Goal: Information Seeking & Learning: Learn about a topic

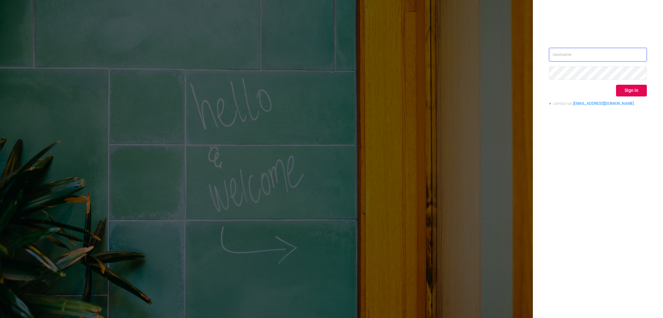
type input "[PERSON_NAME][EMAIL_ADDRESS][DOMAIN_NAME]"
click at [631, 92] on button "Sign in" at bounding box center [631, 91] width 31 height 12
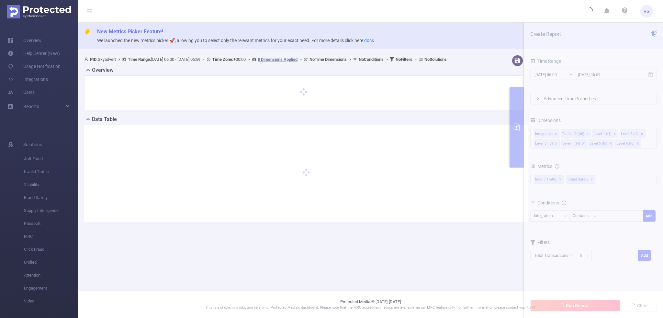
click at [587, 75] on section "PID: Skyadvert > Time Range: [DATE] 06:00 - [DATE] 06:59 > Time Zone: +00:00 > …" at bounding box center [371, 143] width 586 height 183
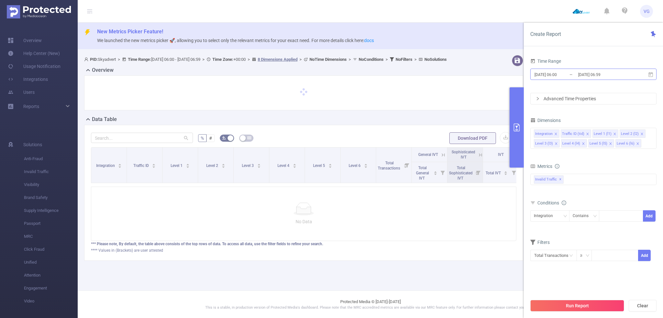
click at [586, 75] on input "[DATE] 06:59" at bounding box center [604, 74] width 52 height 9
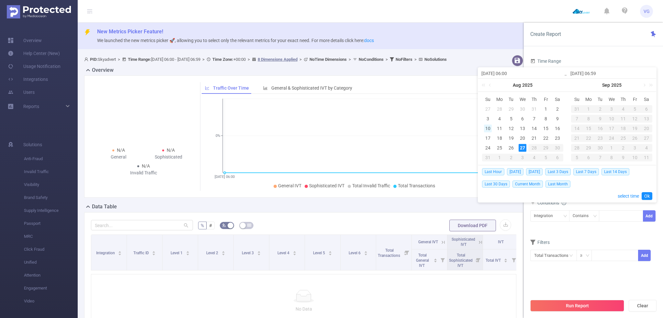
click at [485, 127] on div "10" at bounding box center [488, 129] width 8 height 8
click at [526, 149] on div "27" at bounding box center [523, 148] width 8 height 8
type input "[DATE] 06:00"
click at [649, 195] on link "Ok" at bounding box center [647, 196] width 11 height 8
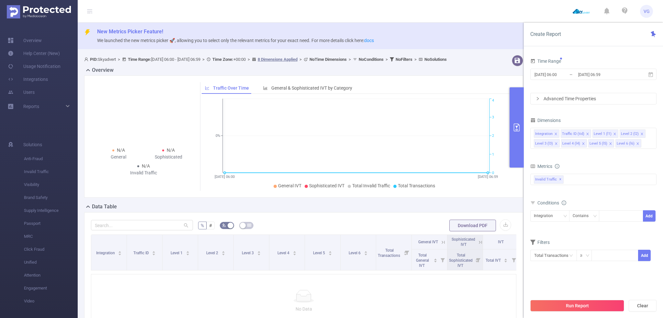
click at [576, 100] on div "Advanced Time Properties" at bounding box center [594, 98] width 126 height 11
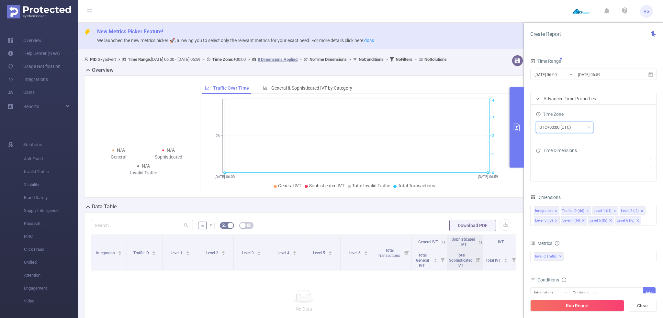
click at [556, 124] on div "UTC+00:00 (UTC)" at bounding box center [558, 127] width 36 height 11
click at [561, 150] on li "UTC+03:00" at bounding box center [565, 151] width 58 height 10
click at [641, 211] on icon "icon: close" at bounding box center [642, 211] width 3 height 3
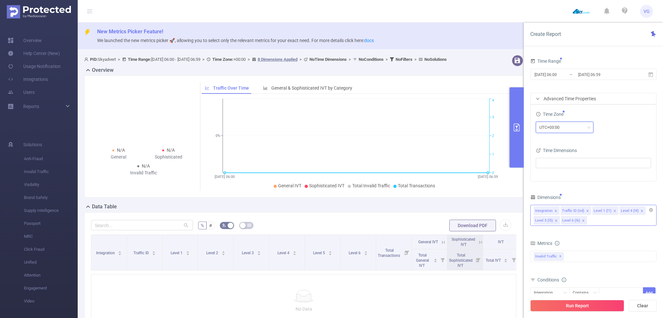
click at [641, 211] on icon "icon: close" at bounding box center [642, 211] width 3 height 3
click at [567, 309] on button "Run Report" at bounding box center [577, 306] width 94 height 12
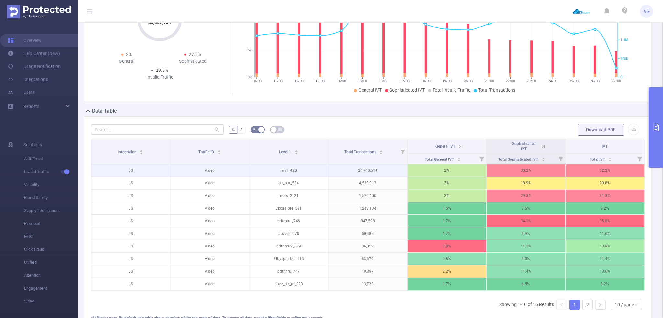
scroll to position [97, 0]
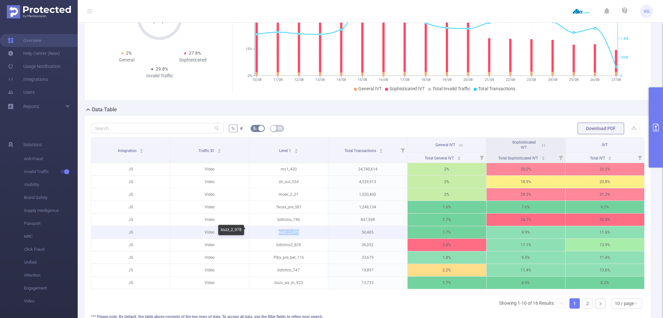
drag, startPoint x: 269, startPoint y: 232, endPoint x: 304, endPoint y: 231, distance: 35.3
click at [304, 231] on p "buzz_2_978" at bounding box center [288, 232] width 79 height 12
click at [599, 232] on p "11.6%" at bounding box center [605, 232] width 79 height 12
click at [660, 127] on icon "primary" at bounding box center [656, 128] width 8 height 8
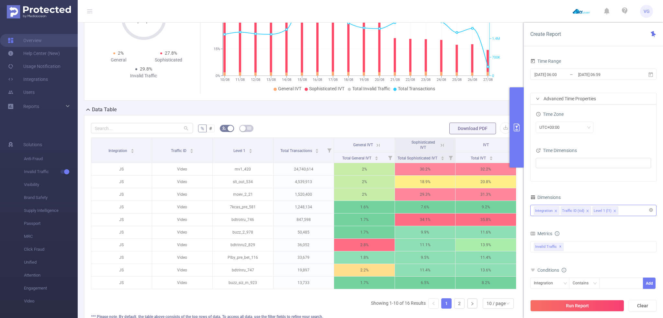
click at [630, 211] on div "Integration Traffic ID (tid) Level 1 (l1)" at bounding box center [593, 210] width 119 height 11
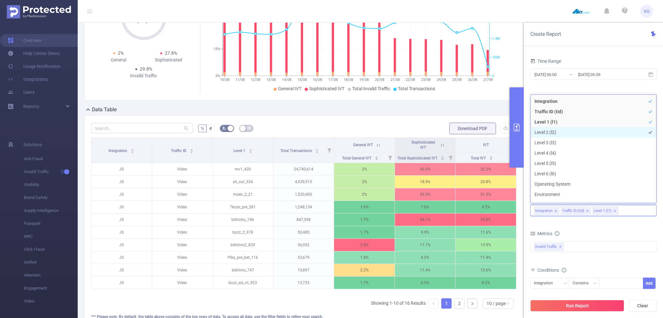
click at [550, 133] on li "Level 2 (l2)" at bounding box center [594, 132] width 126 height 10
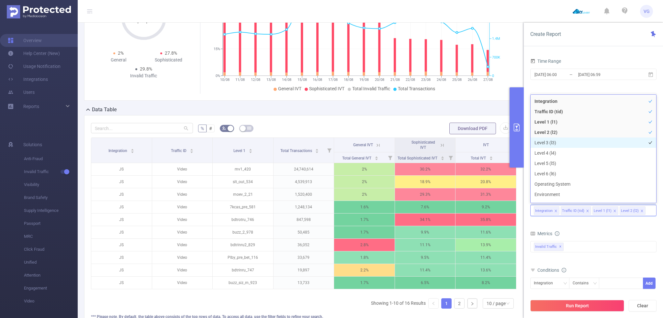
click at [547, 142] on li "Level 3 (l3)" at bounding box center [594, 143] width 126 height 10
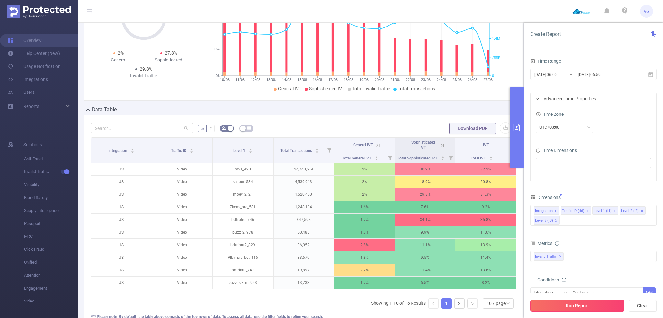
click at [576, 309] on button "Run Report" at bounding box center [577, 306] width 94 height 12
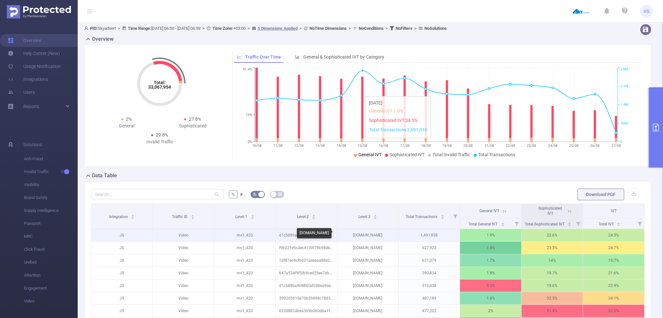
click at [380, 237] on p "[DOMAIN_NAME]" at bounding box center [367, 235] width 61 height 12
drag, startPoint x: 380, startPoint y: 237, endPoint x: 348, endPoint y: 236, distance: 31.1
click at [348, 236] on p "[DOMAIN_NAME]" at bounding box center [367, 235] width 61 height 12
copy p "[DOMAIN_NAME]"
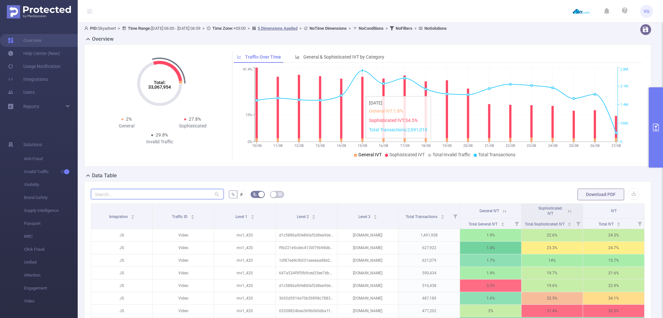
click at [162, 195] on input "text" at bounding box center [157, 194] width 133 height 10
paste input "[DOMAIN_NAME]"
type input "[DOMAIN_NAME]"
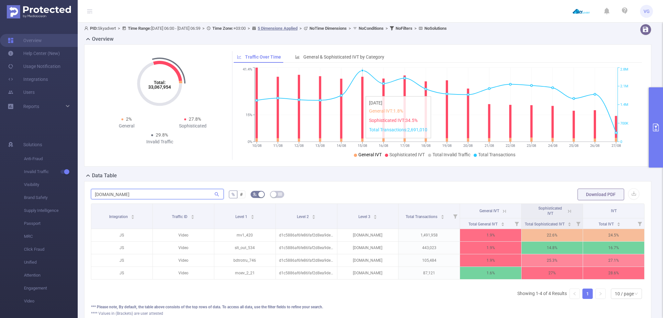
drag, startPoint x: 135, startPoint y: 194, endPoint x: 83, endPoint y: 189, distance: 52.4
click at [83, 189] on div "[DOMAIN_NAME] % # Download PDF Integration Traffic ID Level 1 Level 2 Level 3 T…" at bounding box center [368, 252] width 573 height 143
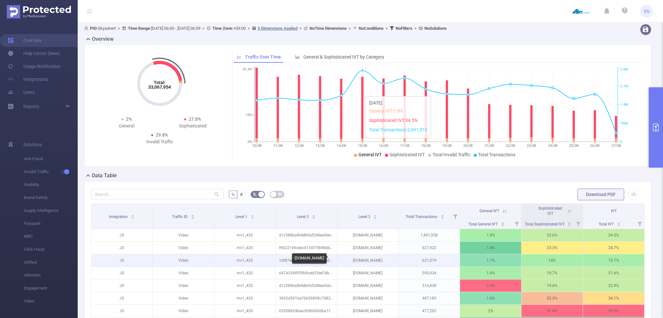
drag, startPoint x: 384, startPoint y: 260, endPoint x: 342, endPoint y: 259, distance: 42.1
click at [342, 259] on p "[DOMAIN_NAME]" at bounding box center [367, 261] width 61 height 12
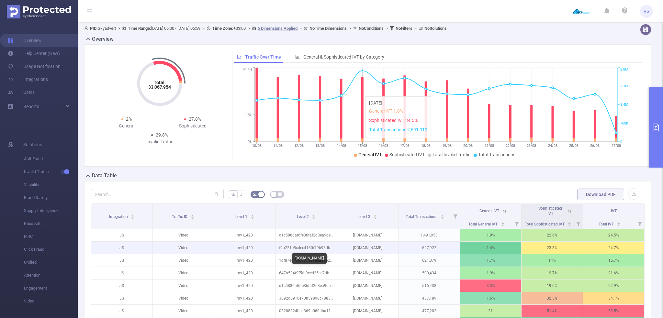
copy p "[DOMAIN_NAME]"
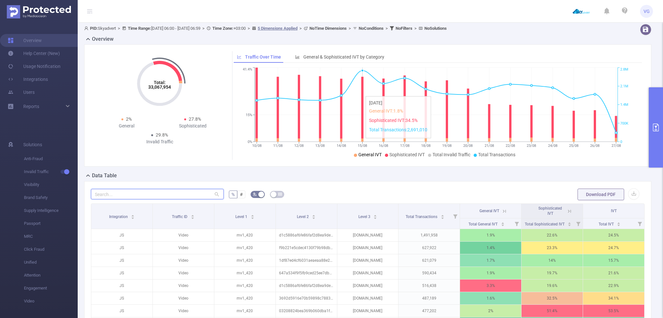
click at [145, 193] on input "text" at bounding box center [157, 194] width 133 height 10
paste input "[DOMAIN_NAME]"
type input "[DOMAIN_NAME]"
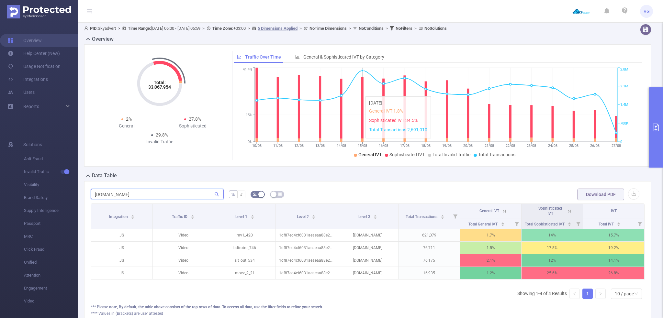
drag, startPoint x: 147, startPoint y: 192, endPoint x: 91, endPoint y: 193, distance: 56.0
click at [92, 193] on input "[DOMAIN_NAME]" at bounding box center [157, 194] width 133 height 10
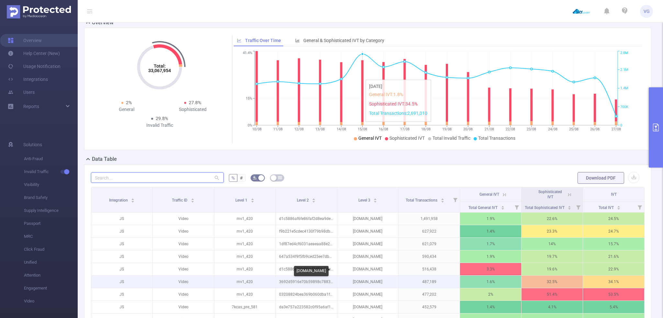
scroll to position [63, 0]
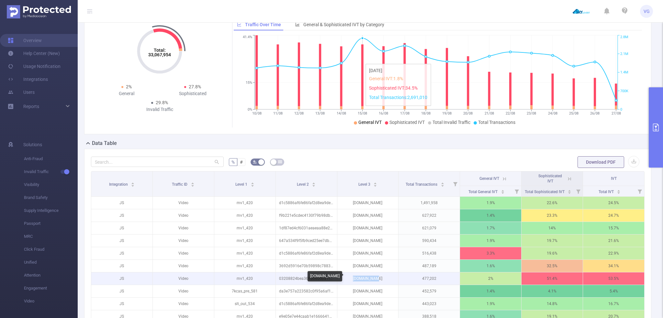
drag, startPoint x: 359, startPoint y: 277, endPoint x: 352, endPoint y: 276, distance: 6.5
click at [352, 276] on p "[DOMAIN_NAME]" at bounding box center [367, 279] width 61 height 12
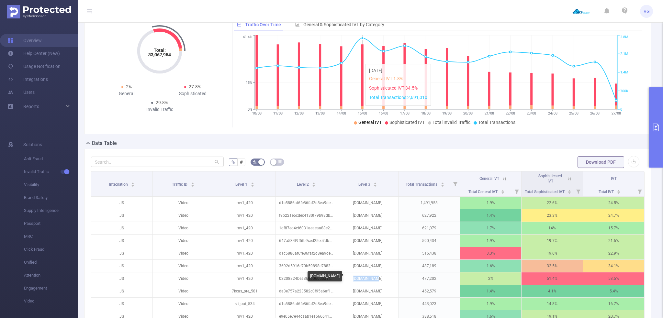
copy p "[DOMAIN_NAME]"
click at [128, 165] on input "text" at bounding box center [157, 162] width 133 height 10
paste input "[DOMAIN_NAME]"
type input "[DOMAIN_NAME]"
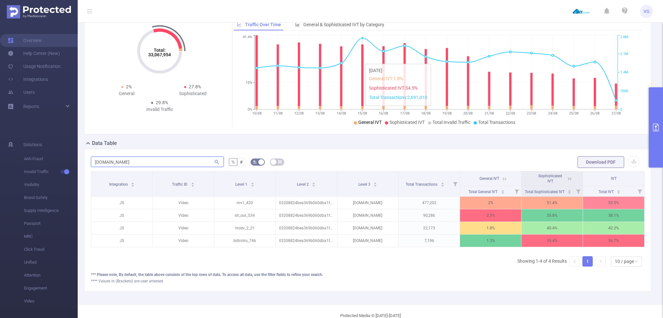
drag, startPoint x: 146, startPoint y: 159, endPoint x: 79, endPoint y: 162, distance: 67.4
click at [79, 162] on div "PID: Skyadvert > Time Range: [DATE] 06:00 - [DATE] 06:59 > Time Zone: +03:00 > …" at bounding box center [371, 147] width 586 height 316
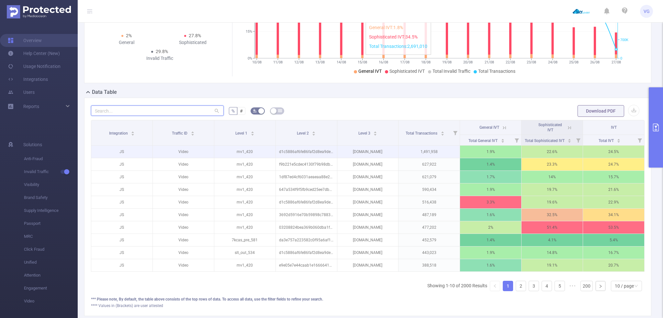
scroll to position [128, 0]
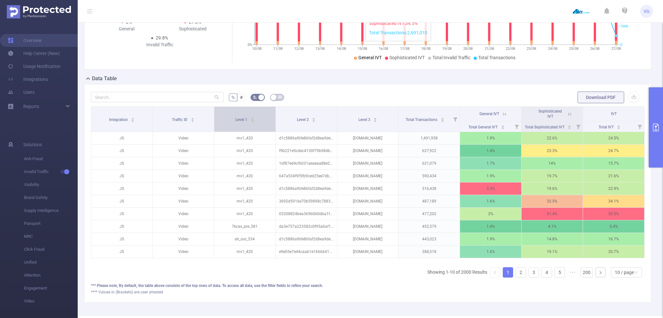
click at [243, 119] on span "Level 1" at bounding box center [241, 120] width 13 height 5
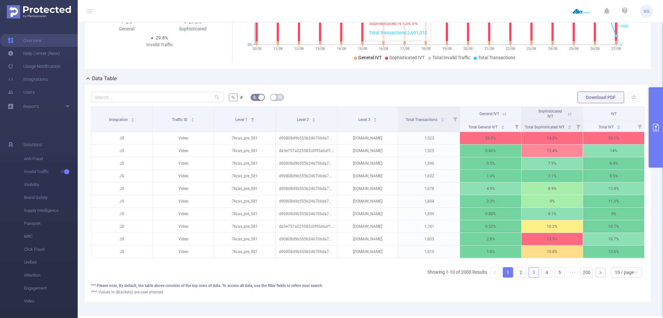
click at [532, 277] on link "3" at bounding box center [534, 273] width 10 height 10
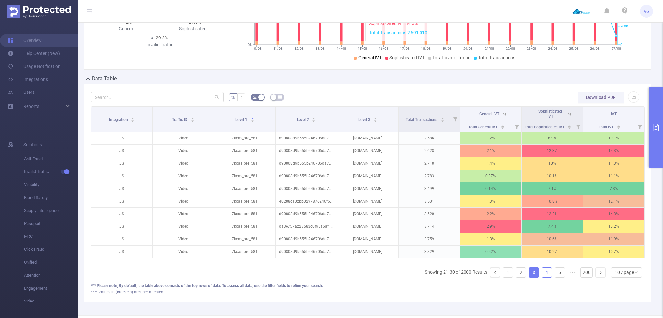
click at [542, 277] on link "4" at bounding box center [547, 273] width 10 height 10
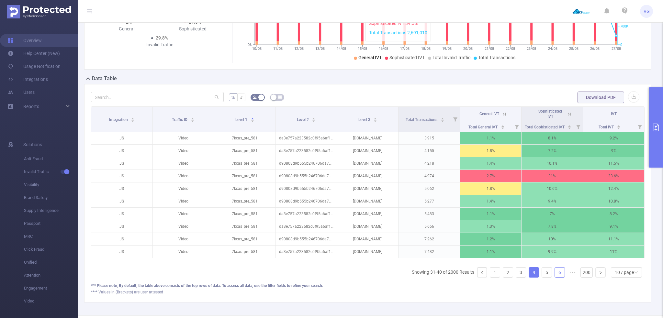
click at [555, 278] on link "6" at bounding box center [560, 273] width 10 height 10
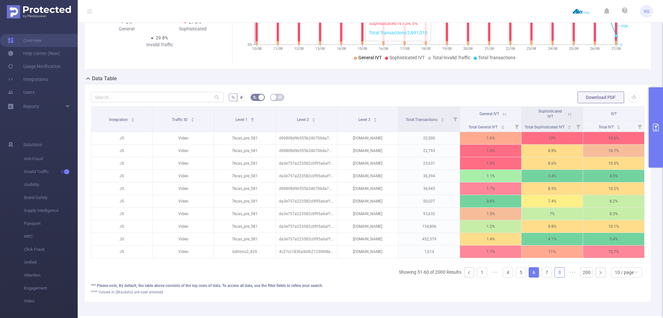
click at [560, 278] on link "8" at bounding box center [560, 273] width 10 height 10
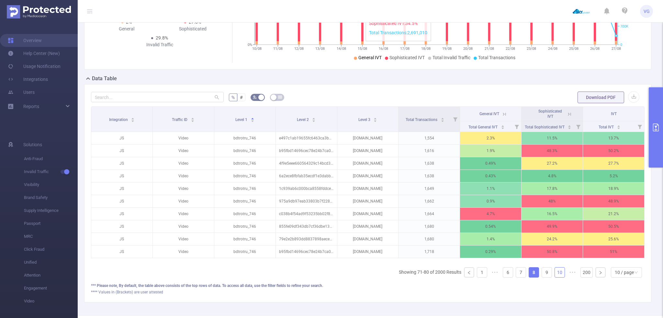
click at [555, 278] on link "10" at bounding box center [560, 273] width 10 height 10
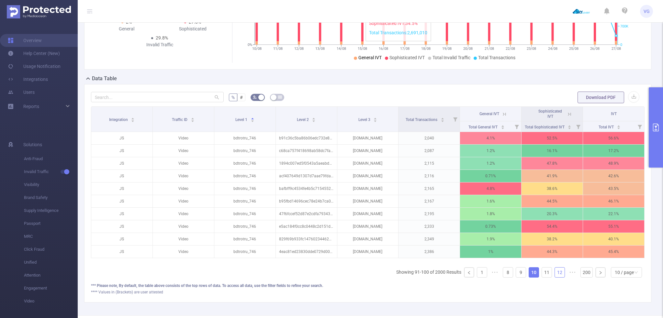
click at [555, 278] on link "12" at bounding box center [560, 273] width 10 height 10
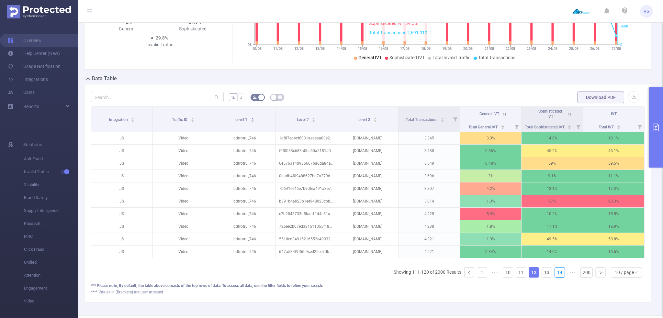
click at [555, 278] on link "14" at bounding box center [560, 273] width 10 height 10
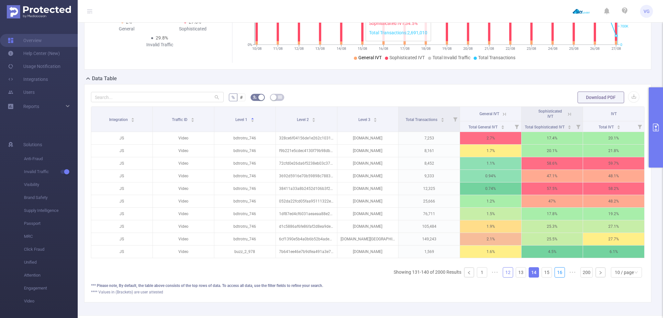
click at [555, 278] on link "16" at bounding box center [560, 273] width 10 height 10
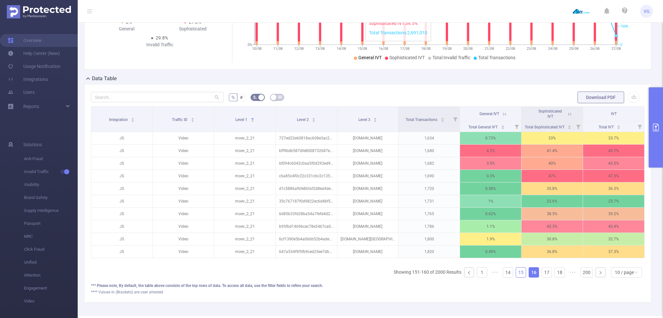
click at [518, 277] on link "15" at bounding box center [521, 273] width 10 height 10
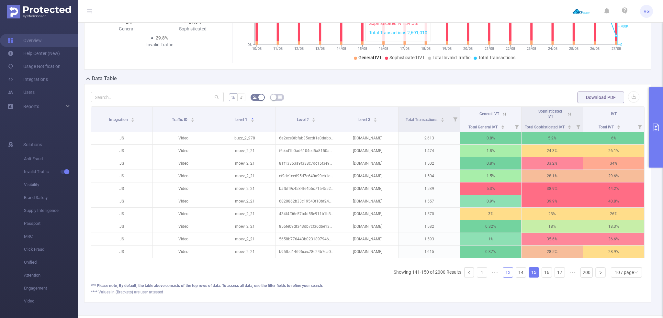
click at [504, 277] on link "13" at bounding box center [508, 273] width 10 height 10
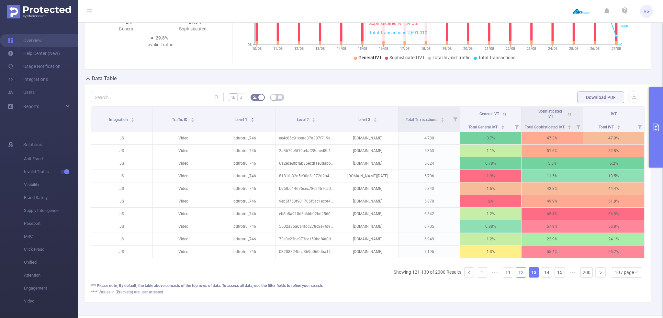
click at [516, 277] on link "12" at bounding box center [521, 273] width 10 height 10
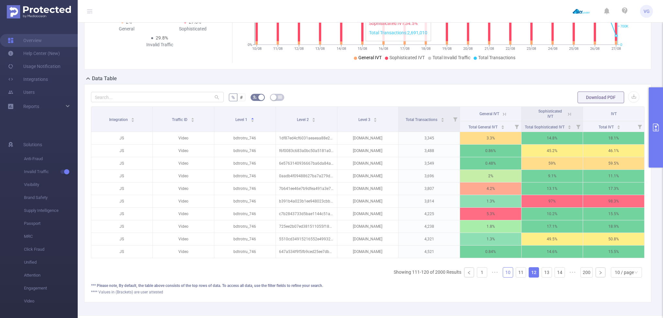
click at [506, 277] on link "10" at bounding box center [508, 273] width 10 height 10
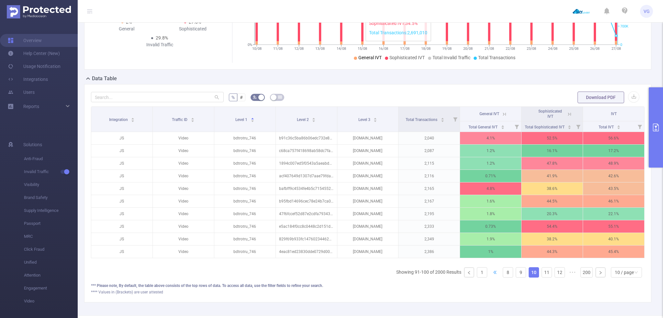
click at [490, 277] on span "•••" at bounding box center [495, 273] width 10 height 10
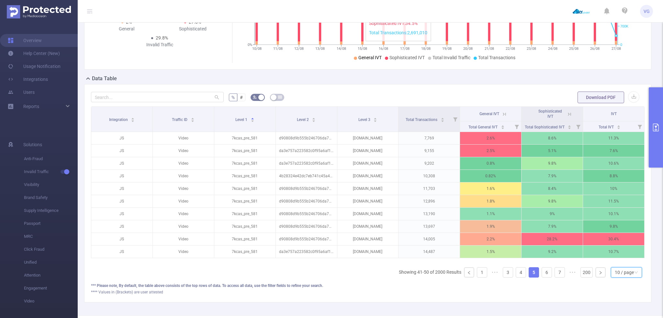
click at [620, 278] on div "10 / page" at bounding box center [624, 273] width 19 height 10
click at [618, 266] on li "50 / page" at bounding box center [622, 265] width 31 height 10
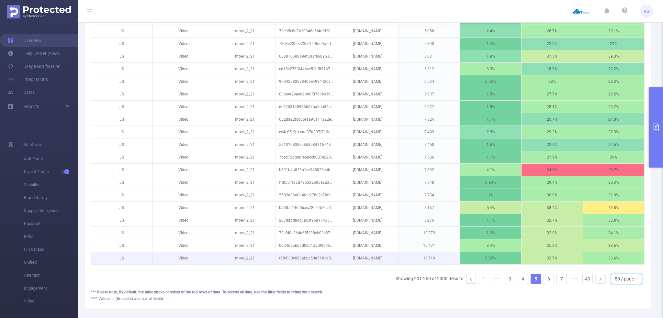
scroll to position [659, 0]
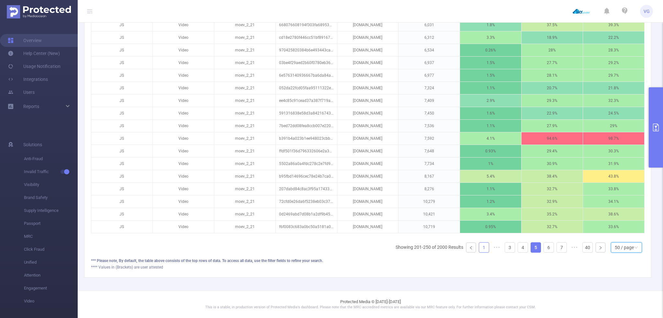
click at [482, 249] on link "1" at bounding box center [484, 248] width 10 height 10
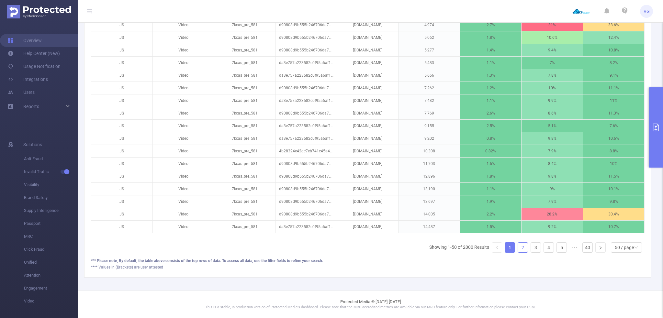
click at [518, 248] on link "2" at bounding box center [523, 248] width 10 height 10
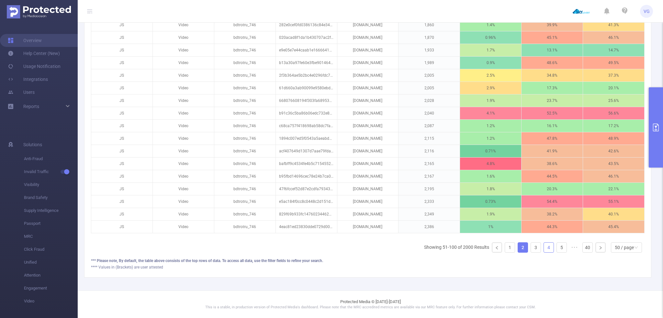
click at [544, 247] on link "4" at bounding box center [549, 248] width 10 height 10
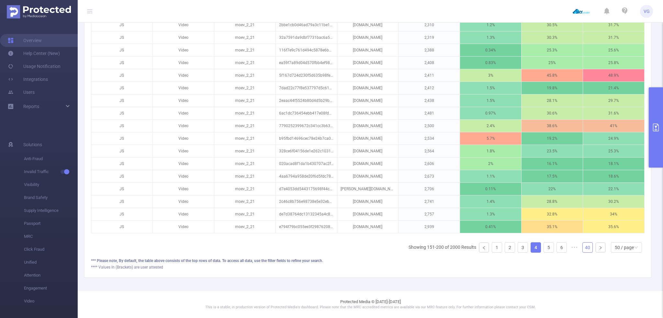
click at [585, 246] on link "40" at bounding box center [588, 248] width 10 height 10
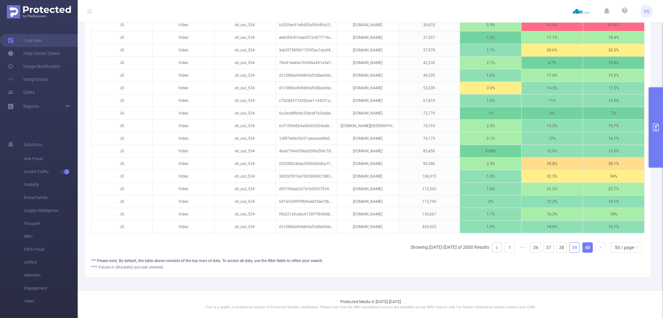
click at [570, 249] on link "39" at bounding box center [575, 248] width 10 height 10
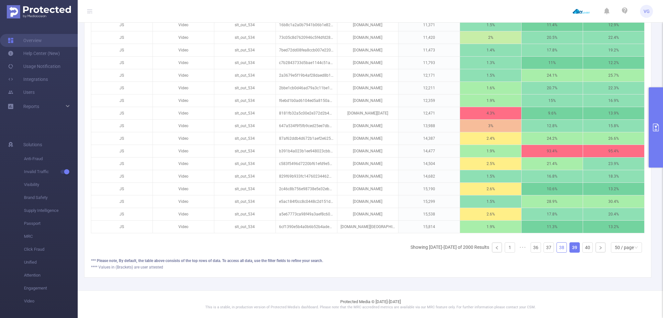
click at [558, 249] on link "38" at bounding box center [562, 248] width 10 height 10
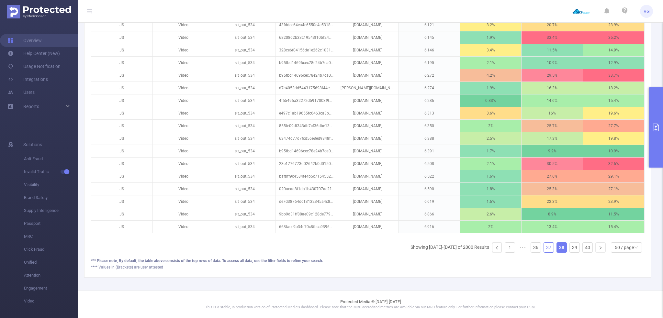
click at [545, 250] on link "37" at bounding box center [549, 248] width 10 height 10
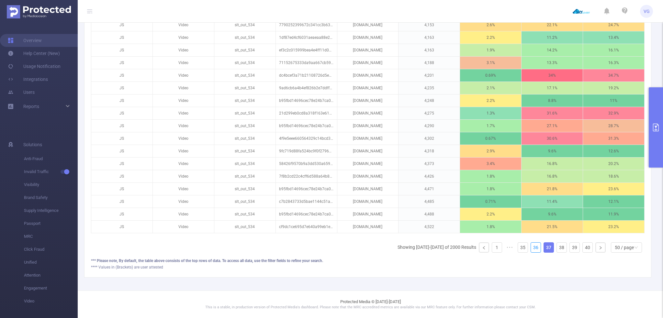
click at [536, 250] on li "36" at bounding box center [536, 248] width 10 height 10
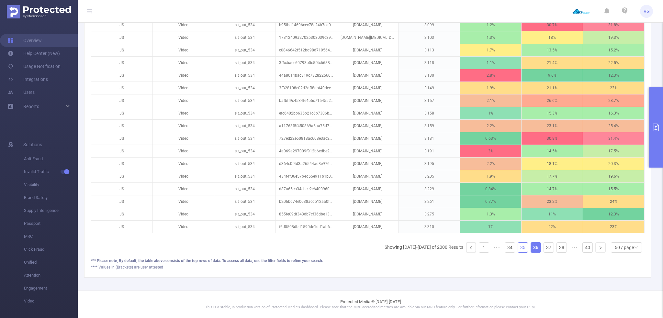
click at [521, 251] on link "35" at bounding box center [523, 248] width 10 height 10
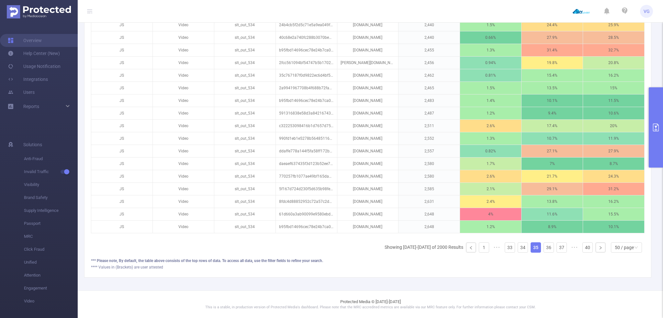
click at [512, 249] on ul "Showing [DATE]-[DATE] of 2000 Results 1 ••• 33 34 35 36 37 ••• 40 50 / page 10 …" at bounding box center [515, 248] width 260 height 10
click at [508, 249] on link "33" at bounding box center [510, 248] width 10 height 10
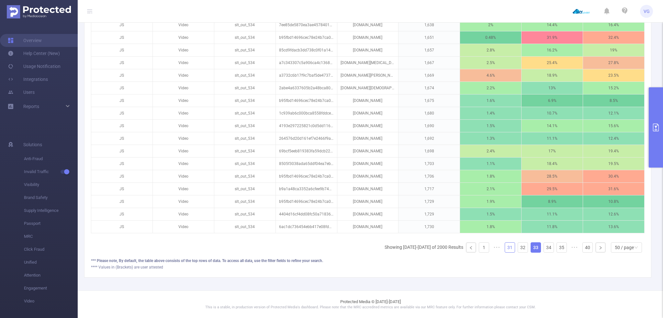
click at [505, 250] on link "31" at bounding box center [510, 248] width 10 height 10
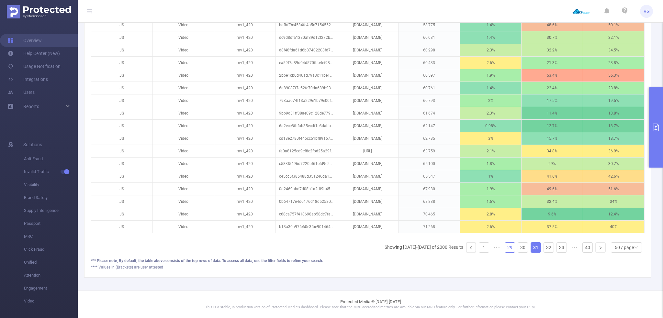
click at [505, 250] on link "29" at bounding box center [510, 248] width 10 height 10
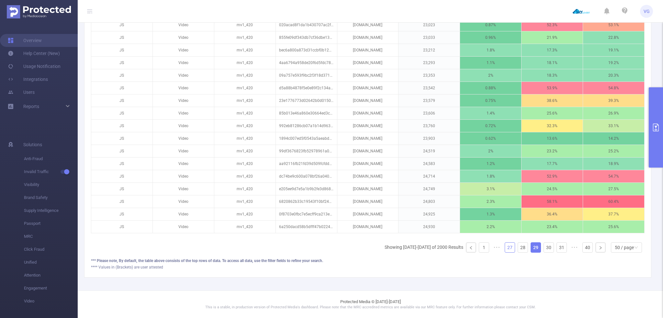
click at [505, 250] on link "27" at bounding box center [510, 248] width 10 height 10
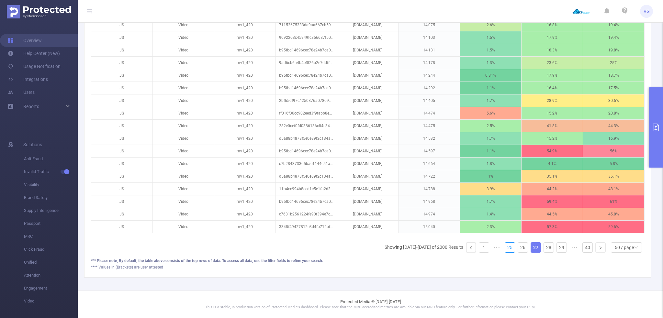
click at [505, 250] on link "25" at bounding box center [510, 248] width 10 height 10
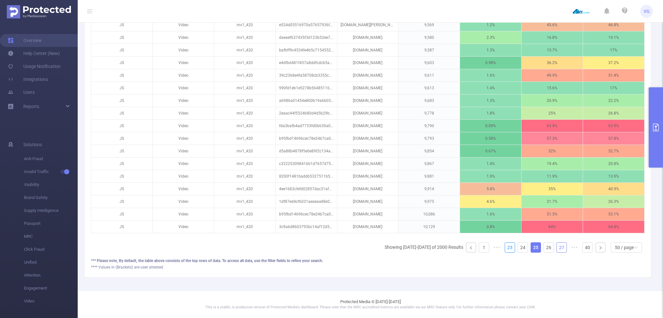
click at [505, 250] on link "23" at bounding box center [510, 248] width 10 height 10
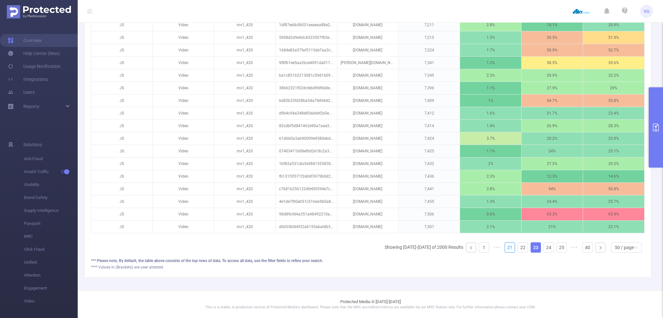
click at [505, 250] on link "21" at bounding box center [510, 248] width 10 height 10
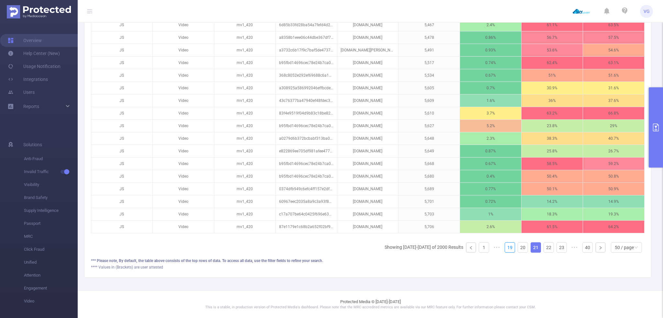
click at [505, 250] on link "19" at bounding box center [510, 248] width 10 height 10
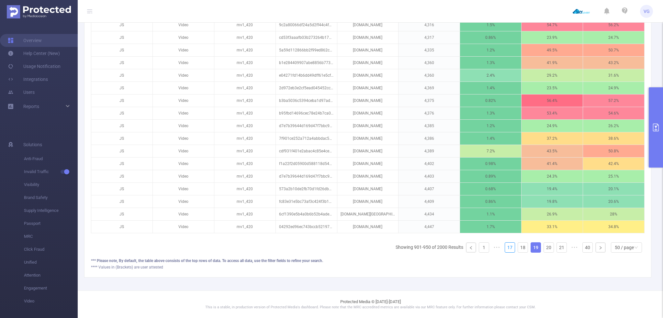
click at [505, 250] on link "17" at bounding box center [510, 248] width 10 height 10
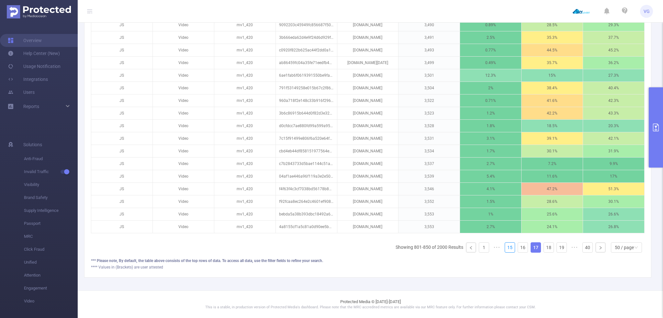
click at [505, 250] on link "15" at bounding box center [510, 248] width 10 height 10
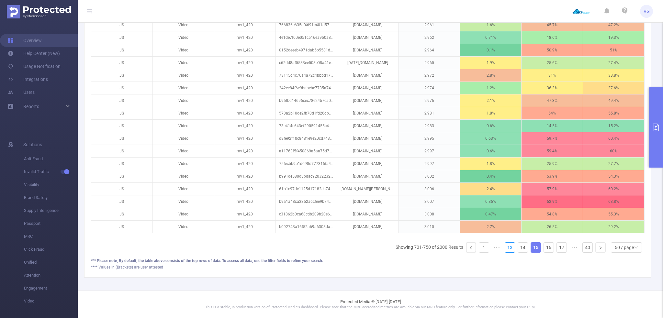
click at [505, 250] on link "13" at bounding box center [510, 248] width 10 height 10
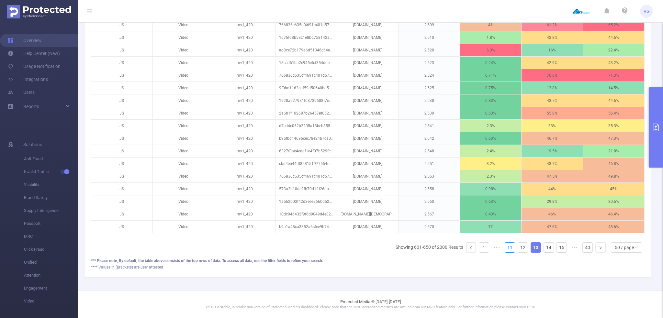
click at [505, 250] on link "11" at bounding box center [510, 248] width 10 height 10
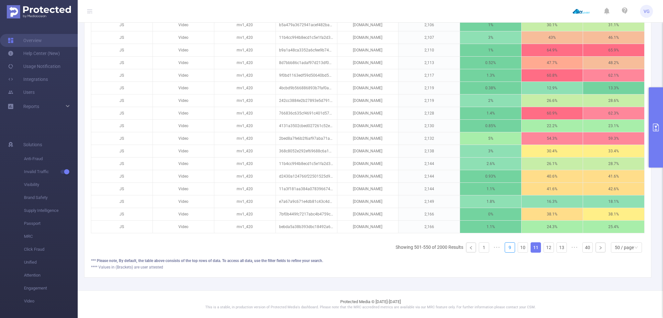
click at [505, 250] on link "9" at bounding box center [510, 248] width 10 height 10
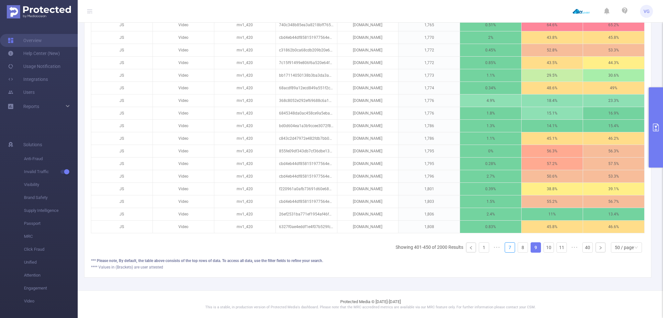
click at [505, 250] on link "7" at bounding box center [510, 248] width 10 height 10
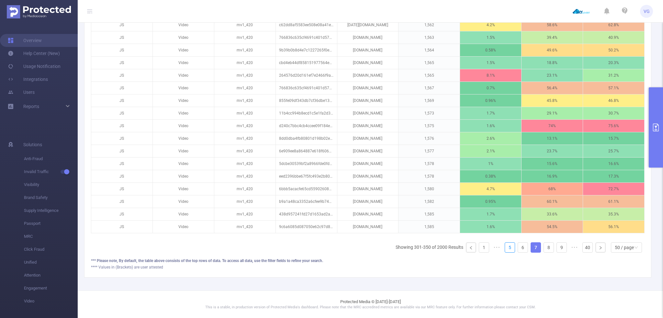
click at [505, 250] on link "5" at bounding box center [510, 248] width 10 height 10
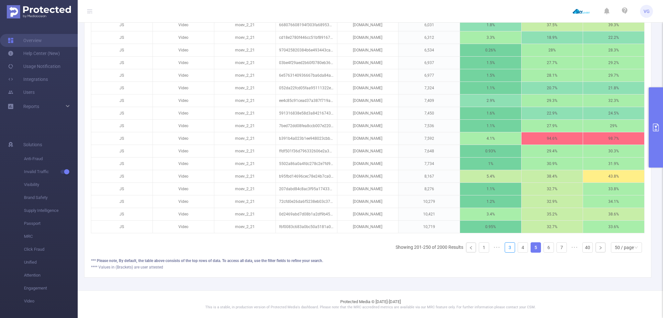
click at [505, 250] on link "3" at bounding box center [510, 248] width 10 height 10
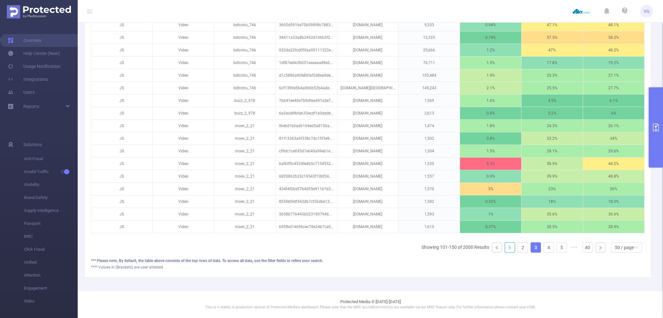
click at [505, 250] on link "1" at bounding box center [510, 248] width 10 height 10
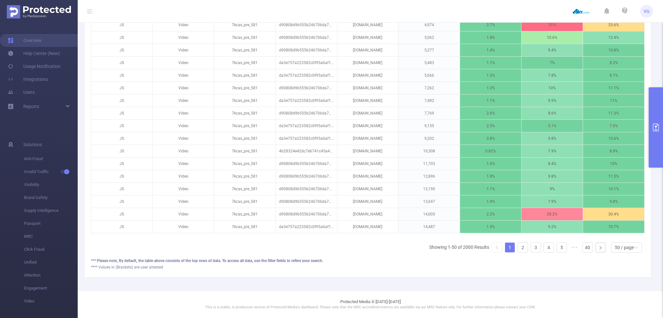
click at [505, 250] on link "1" at bounding box center [510, 248] width 10 height 10
click at [518, 249] on link "2" at bounding box center [523, 248] width 10 height 10
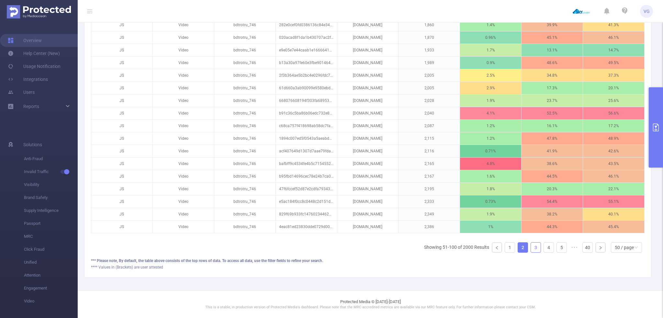
click at [531, 250] on link "3" at bounding box center [536, 248] width 10 height 10
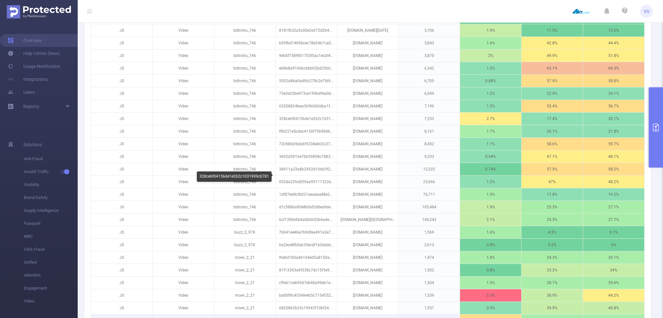
scroll to position [529, 0]
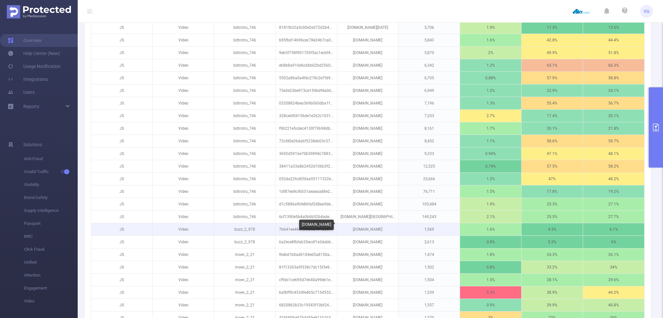
drag, startPoint x: 380, startPoint y: 226, endPoint x: 348, endPoint y: 226, distance: 31.1
click at [348, 226] on p "[DOMAIN_NAME]" at bounding box center [367, 229] width 61 height 12
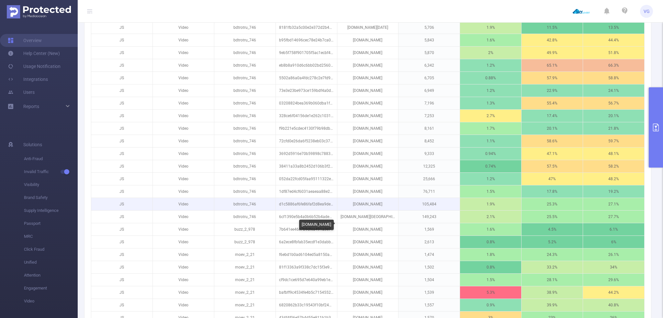
copy p "[DOMAIN_NAME]"
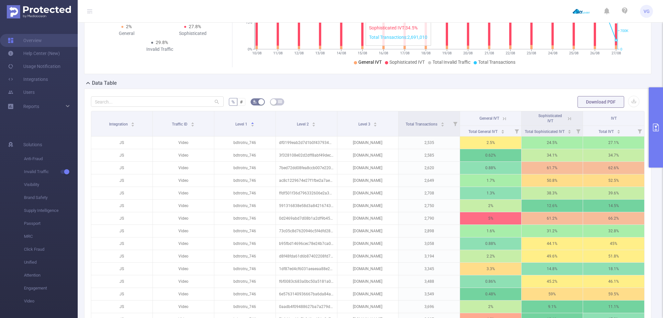
scroll to position [0, 0]
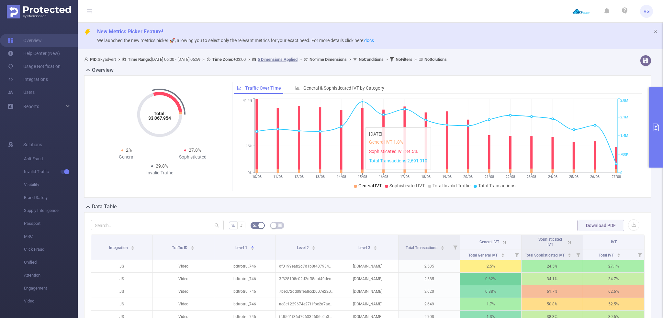
click at [132, 221] on input "text" at bounding box center [157, 225] width 133 height 10
paste input "[DOMAIN_NAME]"
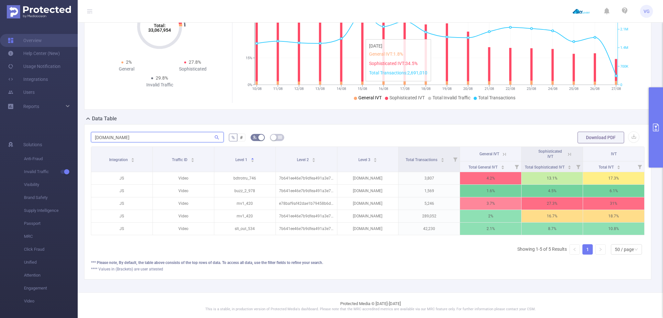
scroll to position [94, 0]
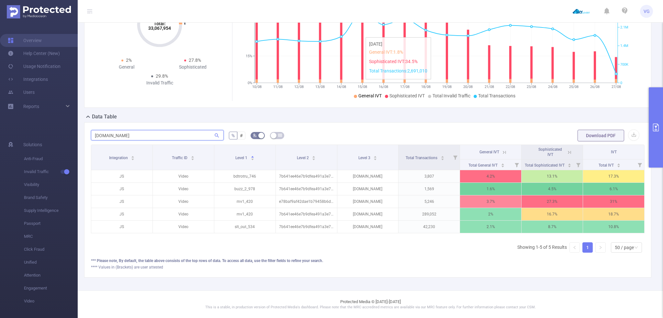
type input "[DOMAIN_NAME]"
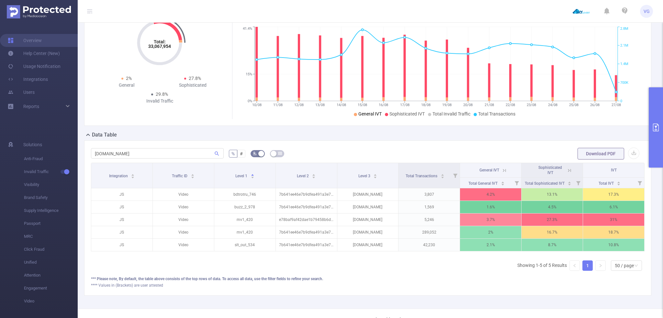
scroll to position [61, 0]
